Goal: Find specific page/section: Find specific page/section

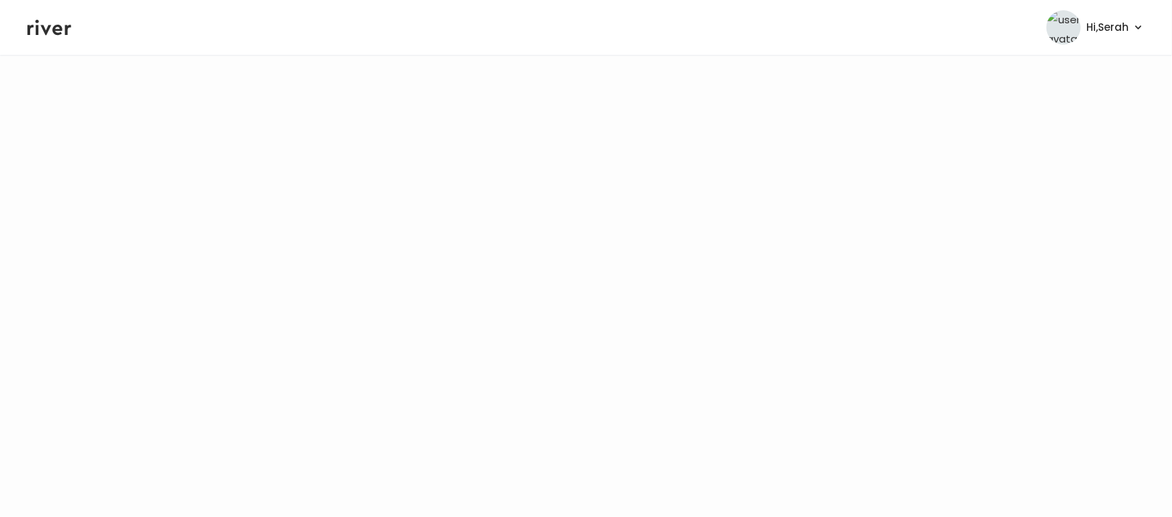
click at [727, 11] on header "Hi, Serah Profile Logout" at bounding box center [586, 27] width 1172 height 55
click at [45, 41] on header "Hi, Serah Profile Logout" at bounding box center [586, 27] width 1172 height 55
click at [51, 30] on icon at bounding box center [49, 27] width 44 height 21
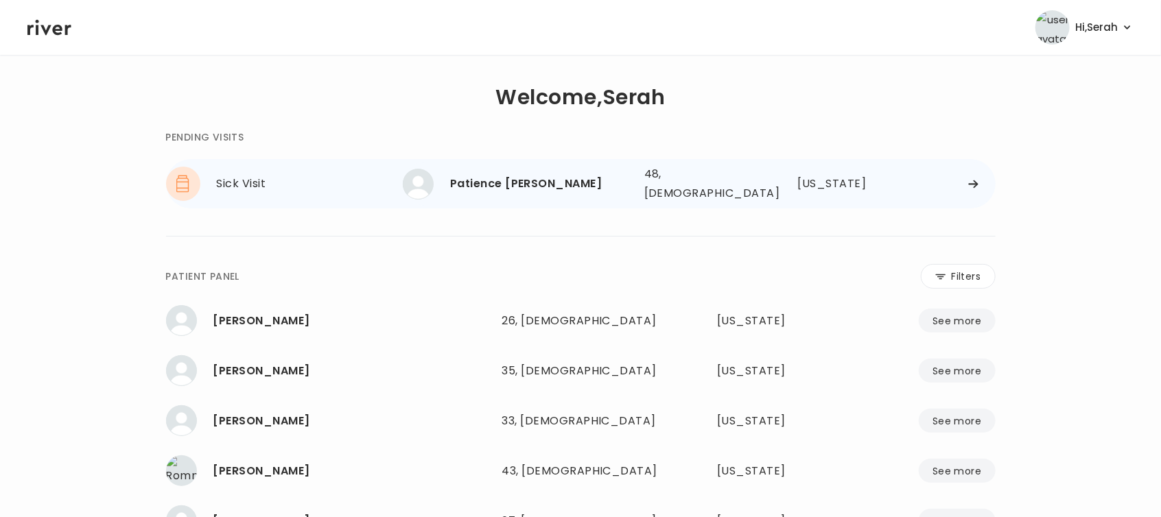
click at [521, 193] on div "Patience [PERSON_NAME] 48, [DEMOGRAPHIC_DATA] See more" at bounding box center [518, 184] width 231 height 31
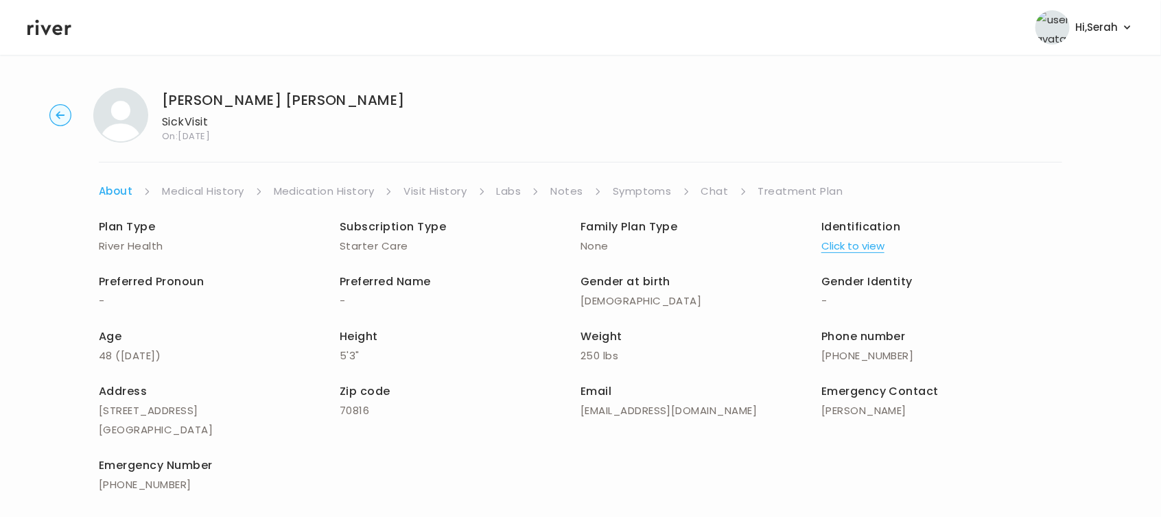
click at [521, 193] on link "Labs" at bounding box center [509, 191] width 25 height 19
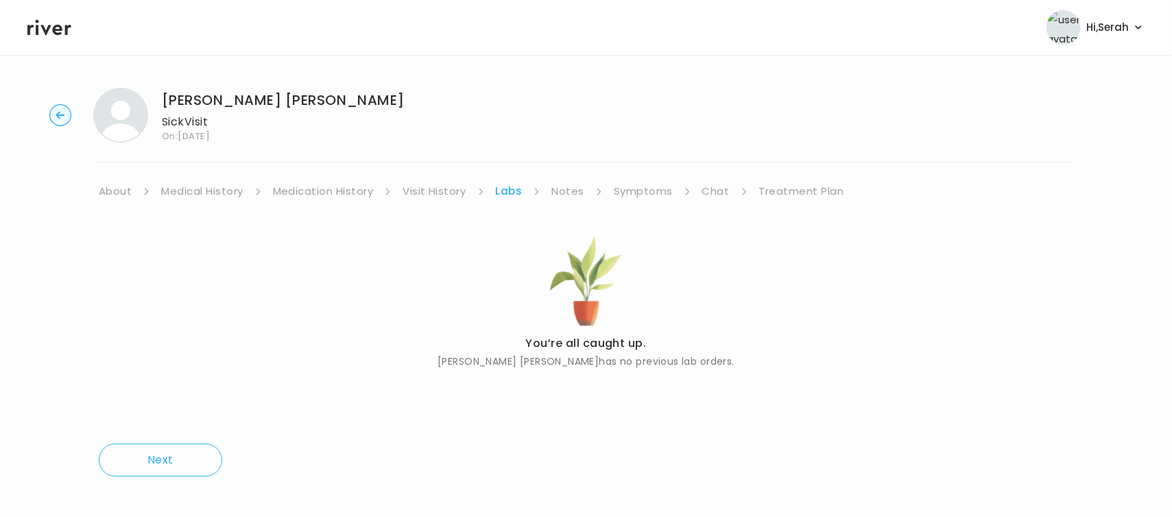
click at [521, 193] on link "Labs" at bounding box center [509, 191] width 27 height 19
click at [518, 194] on link "Labs" at bounding box center [509, 191] width 27 height 19
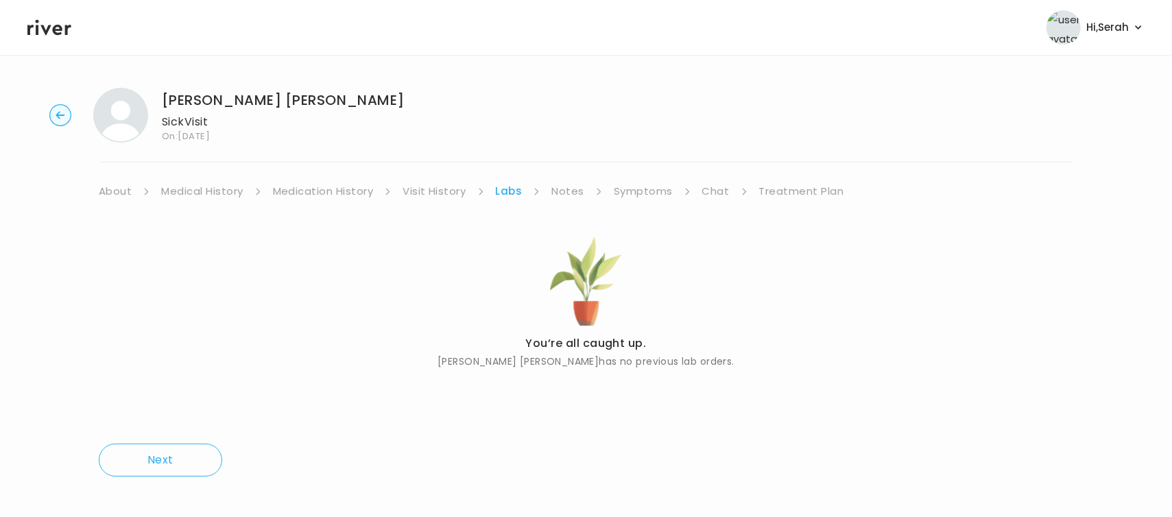
click at [648, 191] on link "Symptoms" at bounding box center [643, 191] width 59 height 19
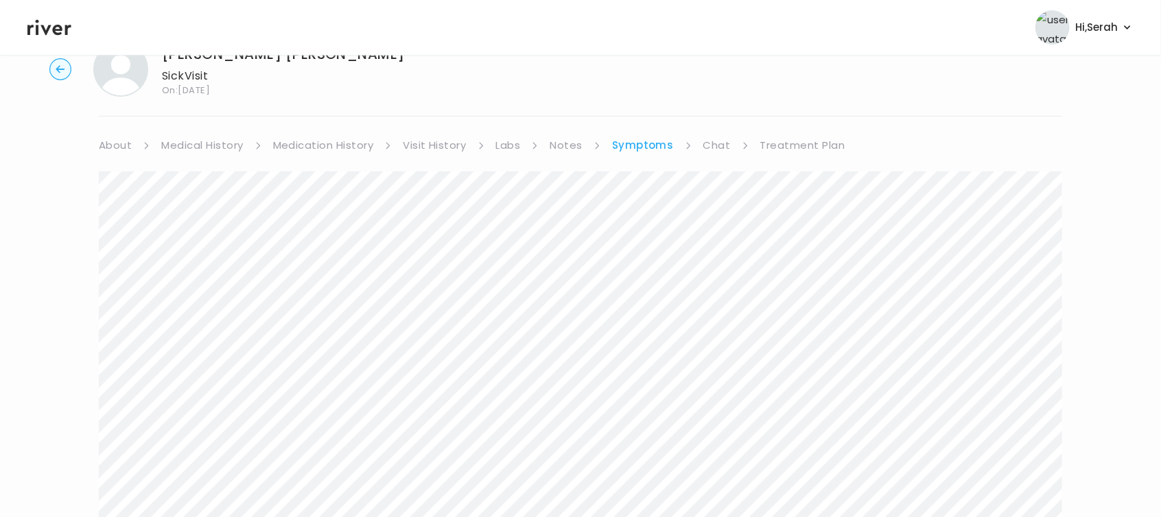
scroll to position [45, 0]
click at [715, 149] on link "Chat" at bounding box center [716, 146] width 27 height 19
click at [64, 32] on icon at bounding box center [49, 27] width 44 height 21
